Goal: Information Seeking & Learning: Learn about a topic

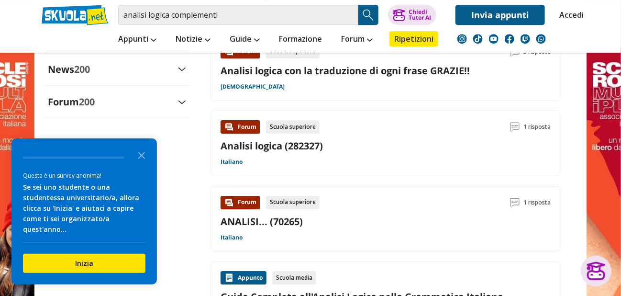
scroll to position [1243, 0]
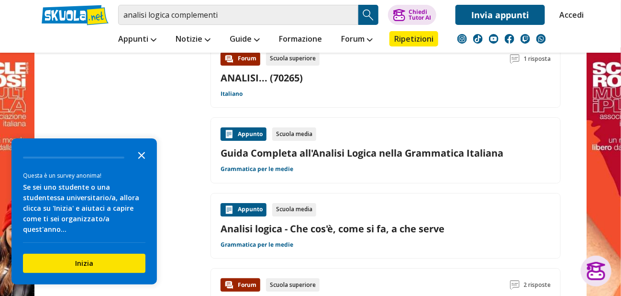
click at [150, 164] on icon "Close the survey" at bounding box center [141, 154] width 19 height 19
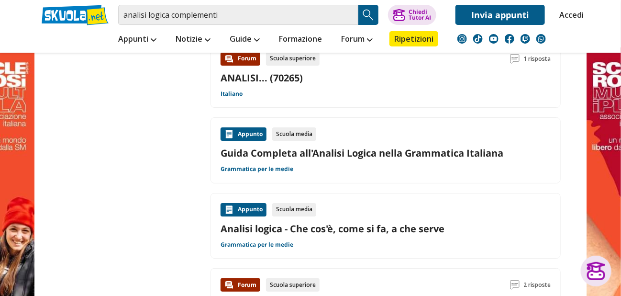
click at [602, 165] on link at bounding box center [310, 201] width 621 height 402
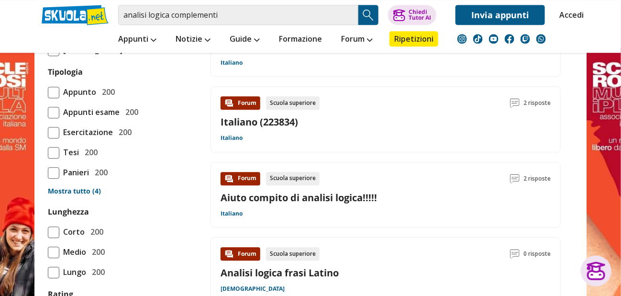
scroll to position [812, 0]
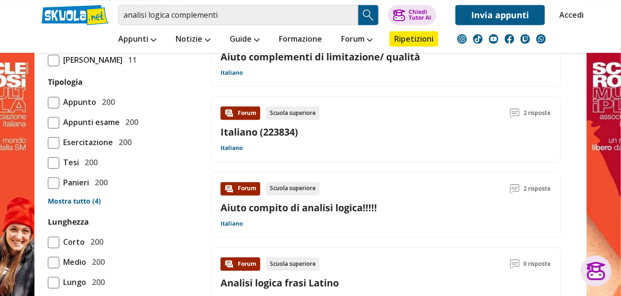
click at [302, 201] on link "Aiuto compito di analisi logica!!!!!" at bounding box center [298, 207] width 156 height 13
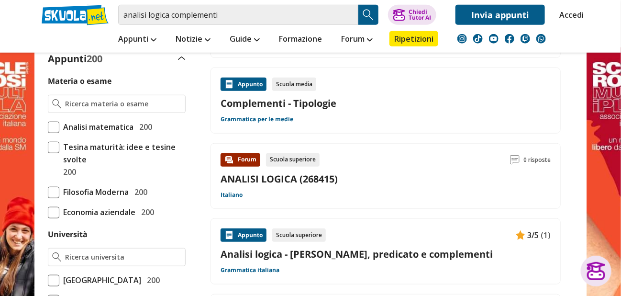
scroll to position [143, 0]
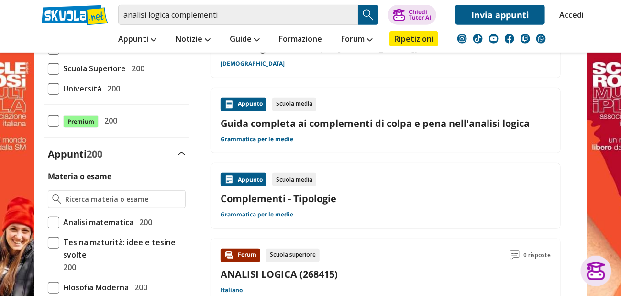
click at [316, 121] on link "Guida completa ai complementi di colpa e pena nell'analisi logica" at bounding box center [385, 123] width 330 height 13
click at [329, 203] on link "Complementi - Tipologie" at bounding box center [385, 198] width 330 height 13
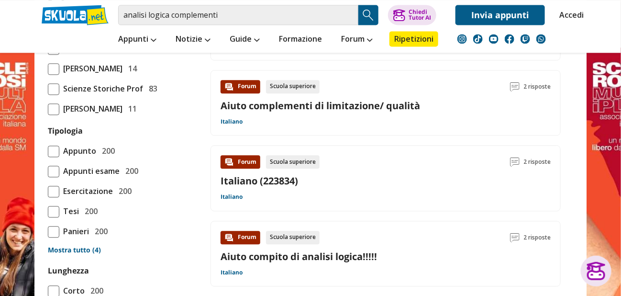
scroll to position [765, 0]
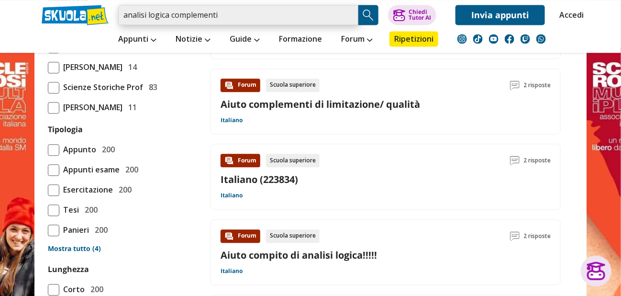
drag, startPoint x: 170, startPoint y: 16, endPoint x: 75, endPoint y: 11, distance: 95.3
click at [75, 11] on div "analisi logica complementi Trova un tutor esperto su questo argomento Chiedi Tu…" at bounding box center [310, 12] width 552 height 25
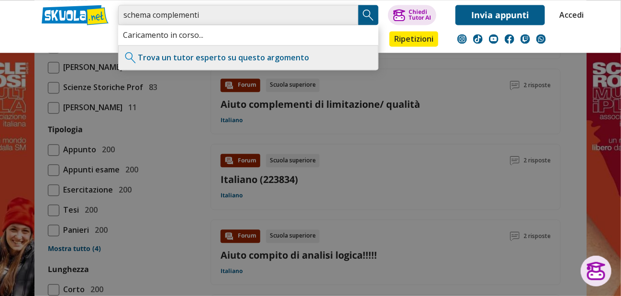
type input "schema complementi"
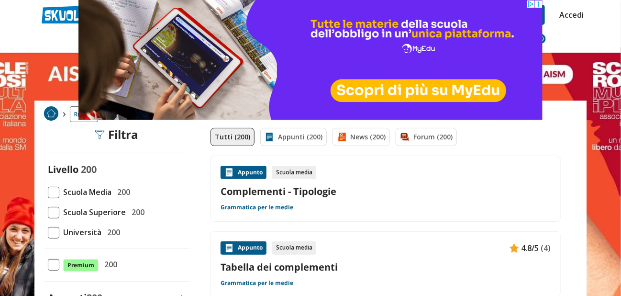
click at [268, 194] on link "Complementi - Tipologie" at bounding box center [385, 191] width 330 height 13
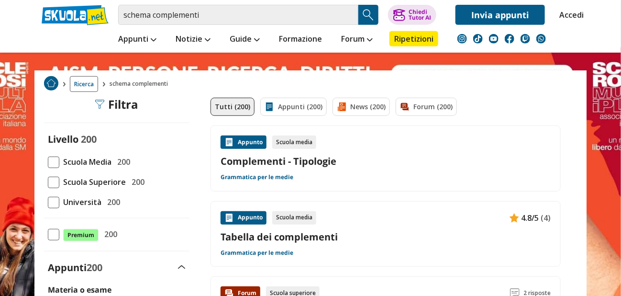
scroll to position [239, 0]
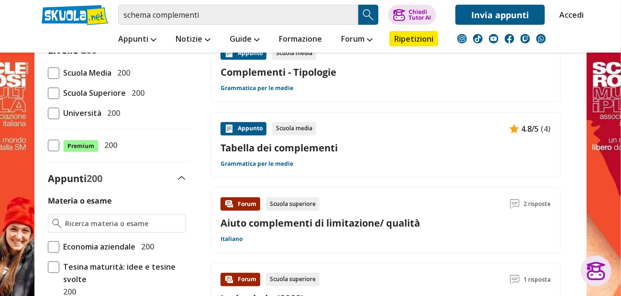
click at [301, 147] on link "Tabella dei complementi" at bounding box center [385, 147] width 330 height 13
